Goal: Navigation & Orientation: Find specific page/section

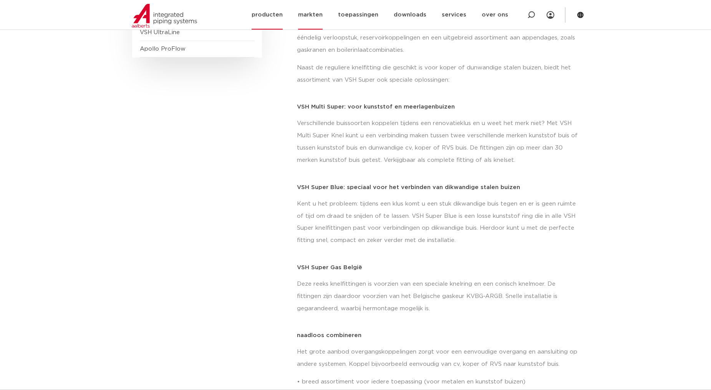
scroll to position [192, 0]
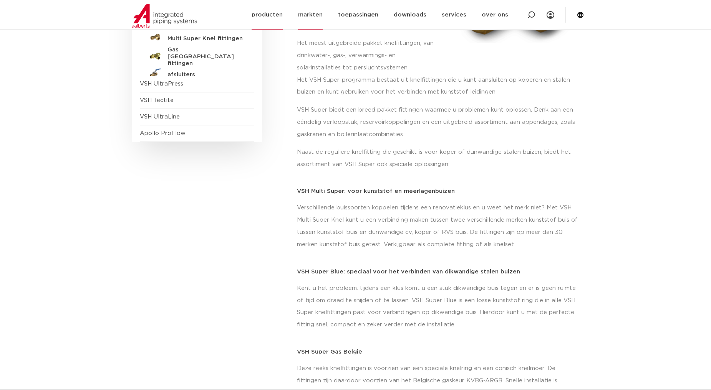
click at [311, 12] on link "markten" at bounding box center [310, 15] width 25 height 30
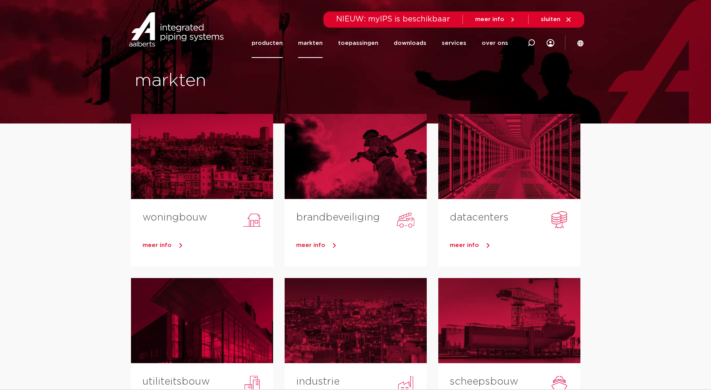
click at [275, 43] on link "producten" at bounding box center [266, 43] width 31 height 30
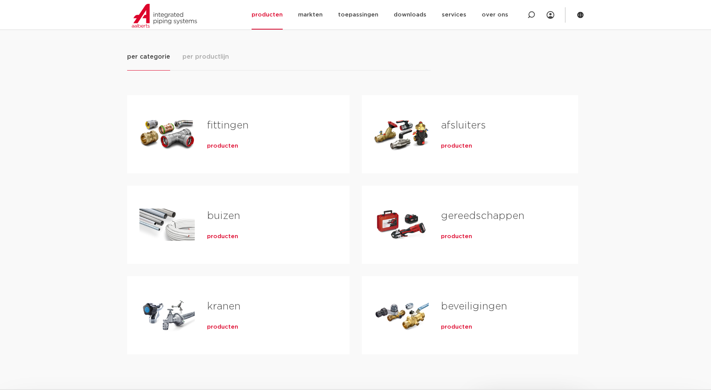
scroll to position [115, 0]
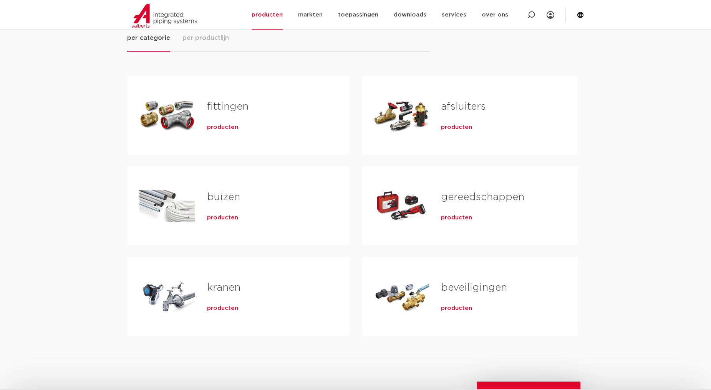
click at [224, 216] on span "producten" at bounding box center [222, 218] width 31 height 8
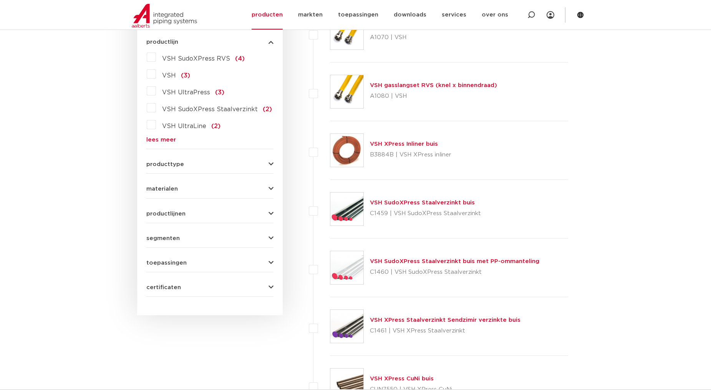
scroll to position [34, 0]
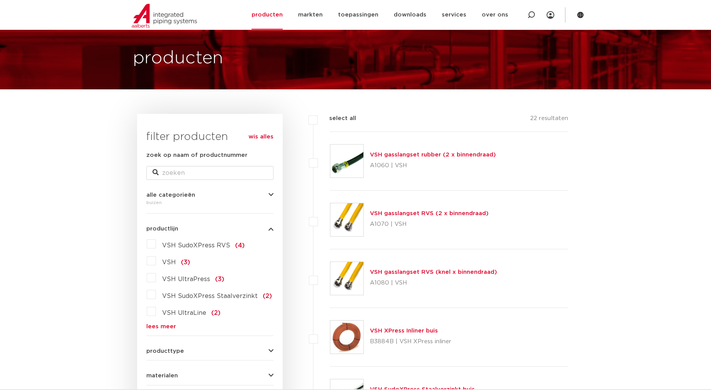
drag, startPoint x: 379, startPoint y: 152, endPoint x: 115, endPoint y: 232, distance: 275.6
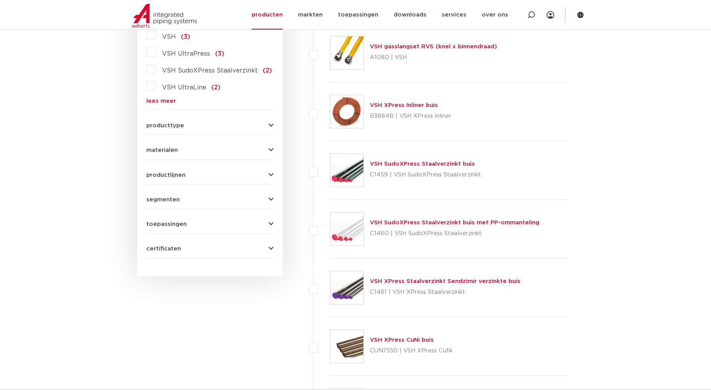
scroll to position [265, 0]
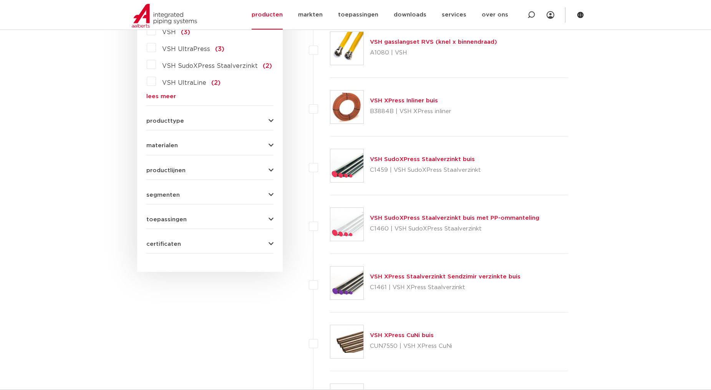
click at [195, 241] on button "certificaten" at bounding box center [209, 244] width 127 height 6
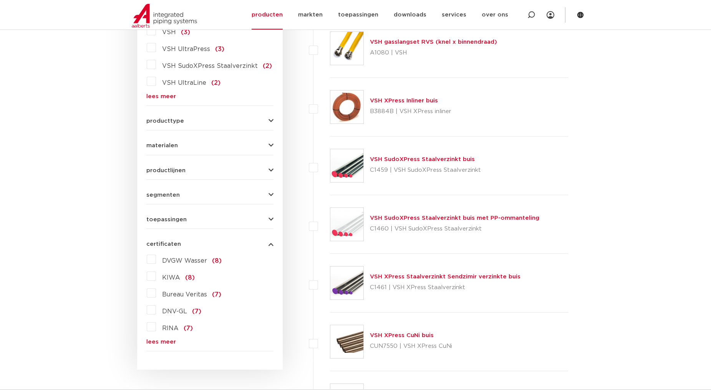
click at [194, 245] on button "certificaten" at bounding box center [209, 244] width 127 height 6
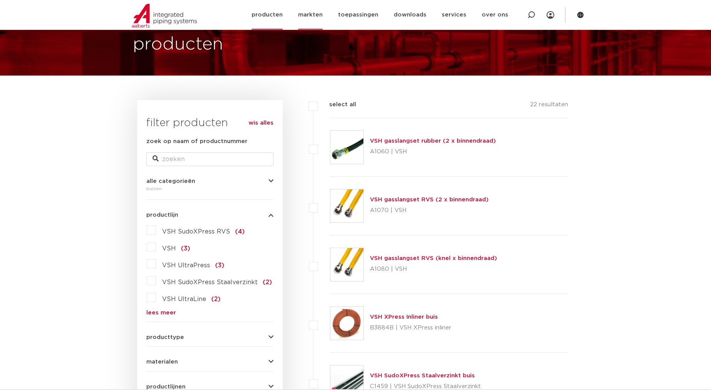
scroll to position [34, 0]
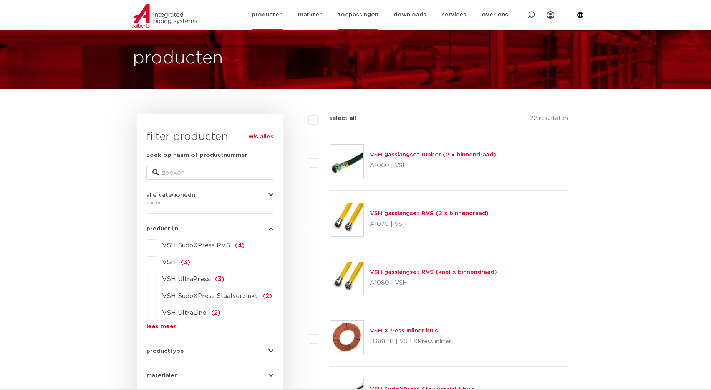
click at [369, 12] on link "toepassingen" at bounding box center [358, 15] width 40 height 30
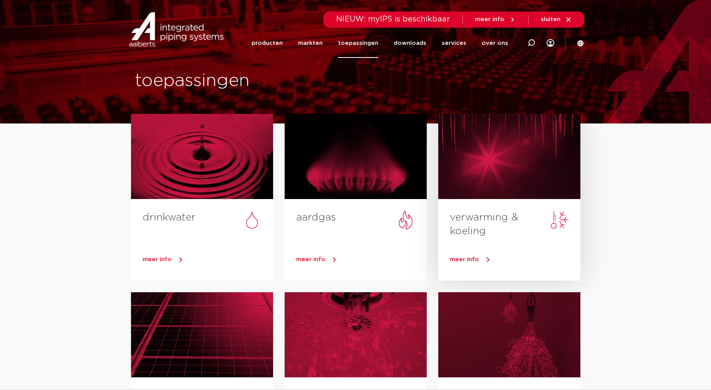
click at [465, 160] on div at bounding box center [509, 156] width 142 height 85
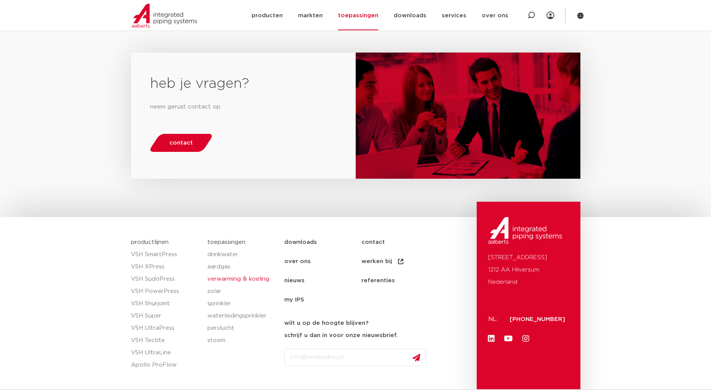
scroll to position [1102, 0]
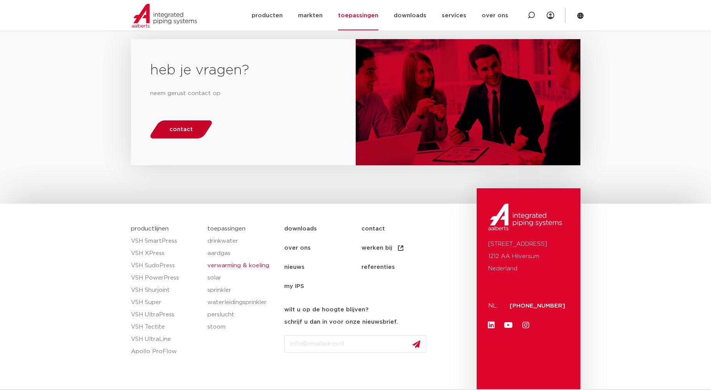
click at [184, 127] on span "contact" at bounding box center [180, 130] width 23 height 6
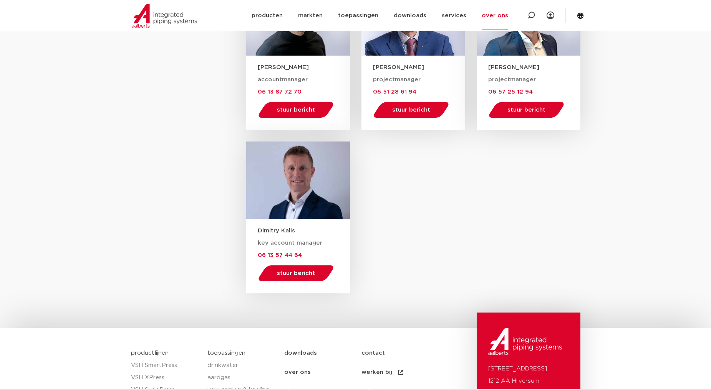
scroll to position [1227, 0]
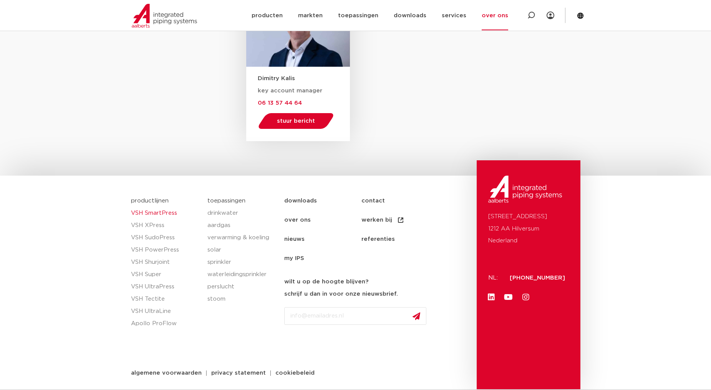
click at [166, 214] on link "VSH SmartPress" at bounding box center [165, 213] width 69 height 12
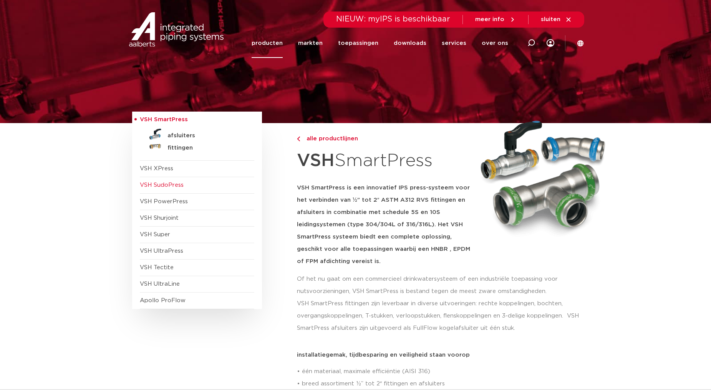
click at [184, 191] on span "VSH SudoPress" at bounding box center [197, 185] width 114 height 17
click at [172, 200] on span "VSH PowerPress" at bounding box center [164, 202] width 48 height 6
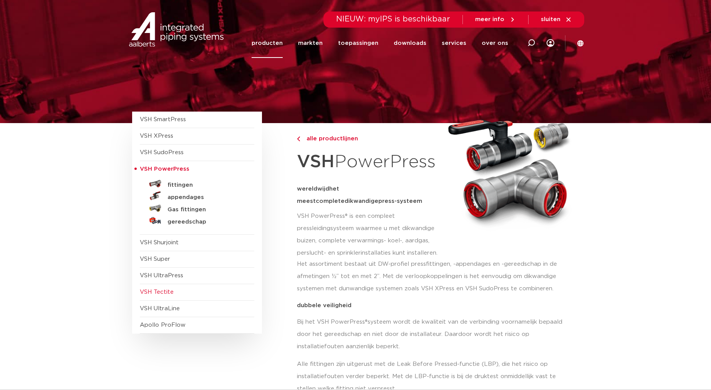
click at [169, 296] on span "VSH Tectite" at bounding box center [197, 292] width 114 height 17
click at [175, 307] on span "VSH UltraLine" at bounding box center [160, 309] width 40 height 6
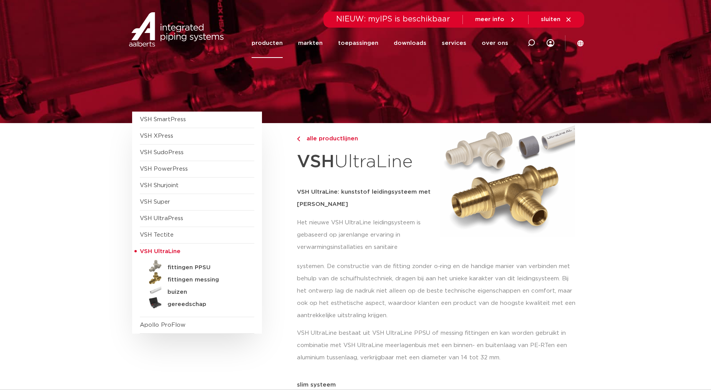
drag, startPoint x: 364, startPoint y: 244, endPoint x: 348, endPoint y: 247, distance: 16.3
click at [364, 244] on p "Het nieuwe VSH UltraLine leidingsysteem is gebaseerd op jarenlange ervaring in …" at bounding box center [366, 235] width 139 height 37
click at [359, 41] on link "toepassingen" at bounding box center [358, 43] width 40 height 30
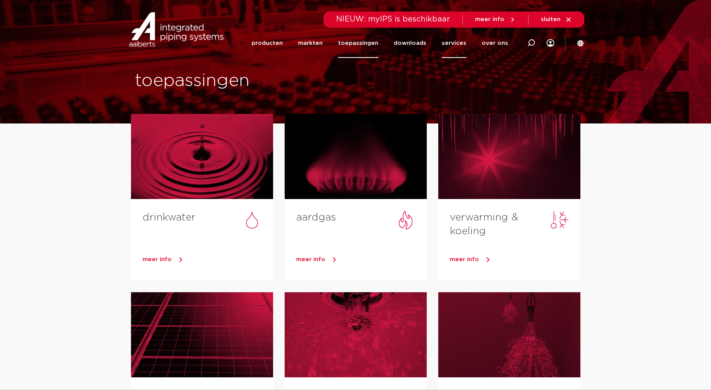
click at [464, 38] on link "services" at bounding box center [454, 43] width 25 height 30
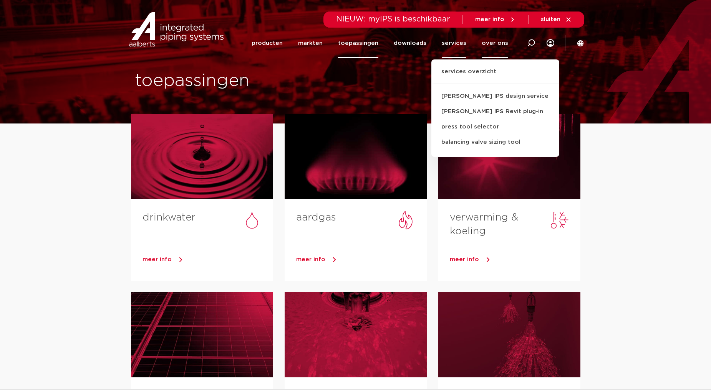
click at [488, 46] on link "over ons" at bounding box center [494, 43] width 26 height 30
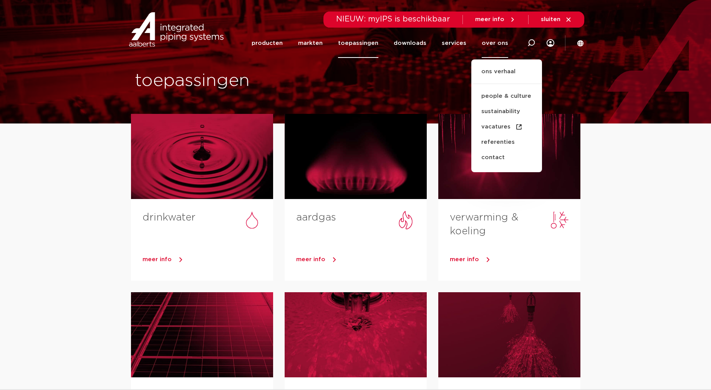
click at [378, 39] on link "toepassingen" at bounding box center [358, 43] width 40 height 30
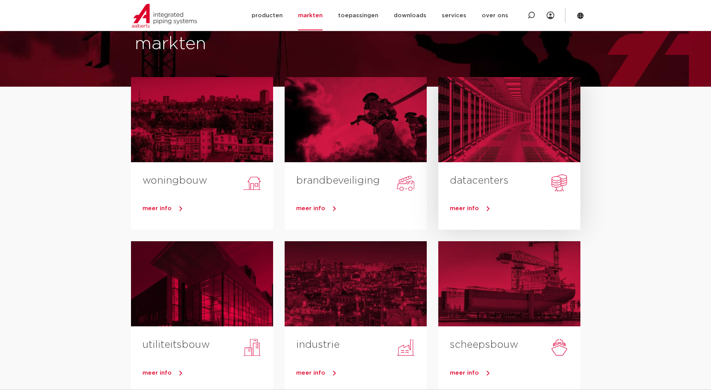
scroll to position [38, 0]
